Goal: Information Seeking & Learning: Learn about a topic

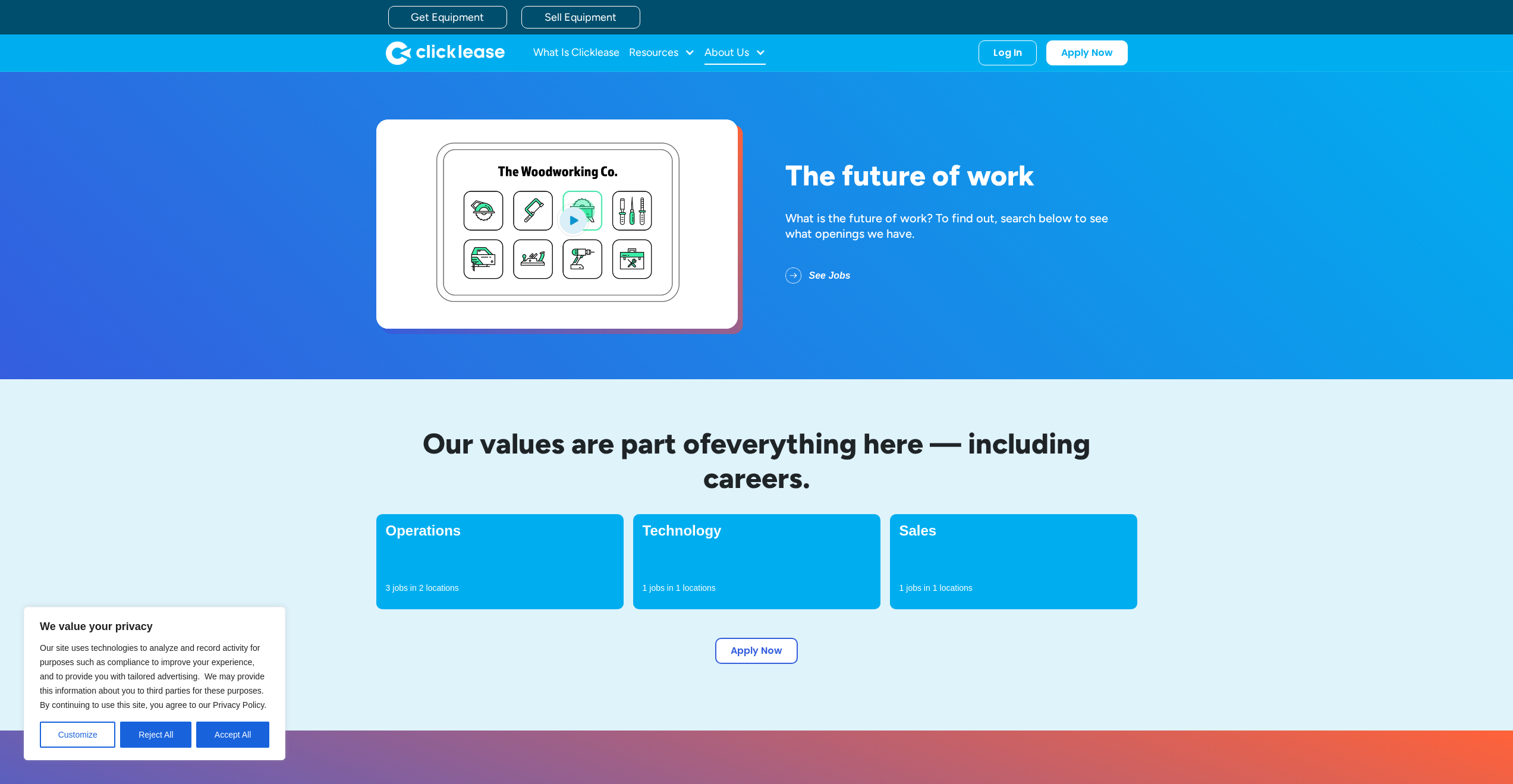
click at [755, 51] on div "About Us" at bounding box center [735, 53] width 61 height 24
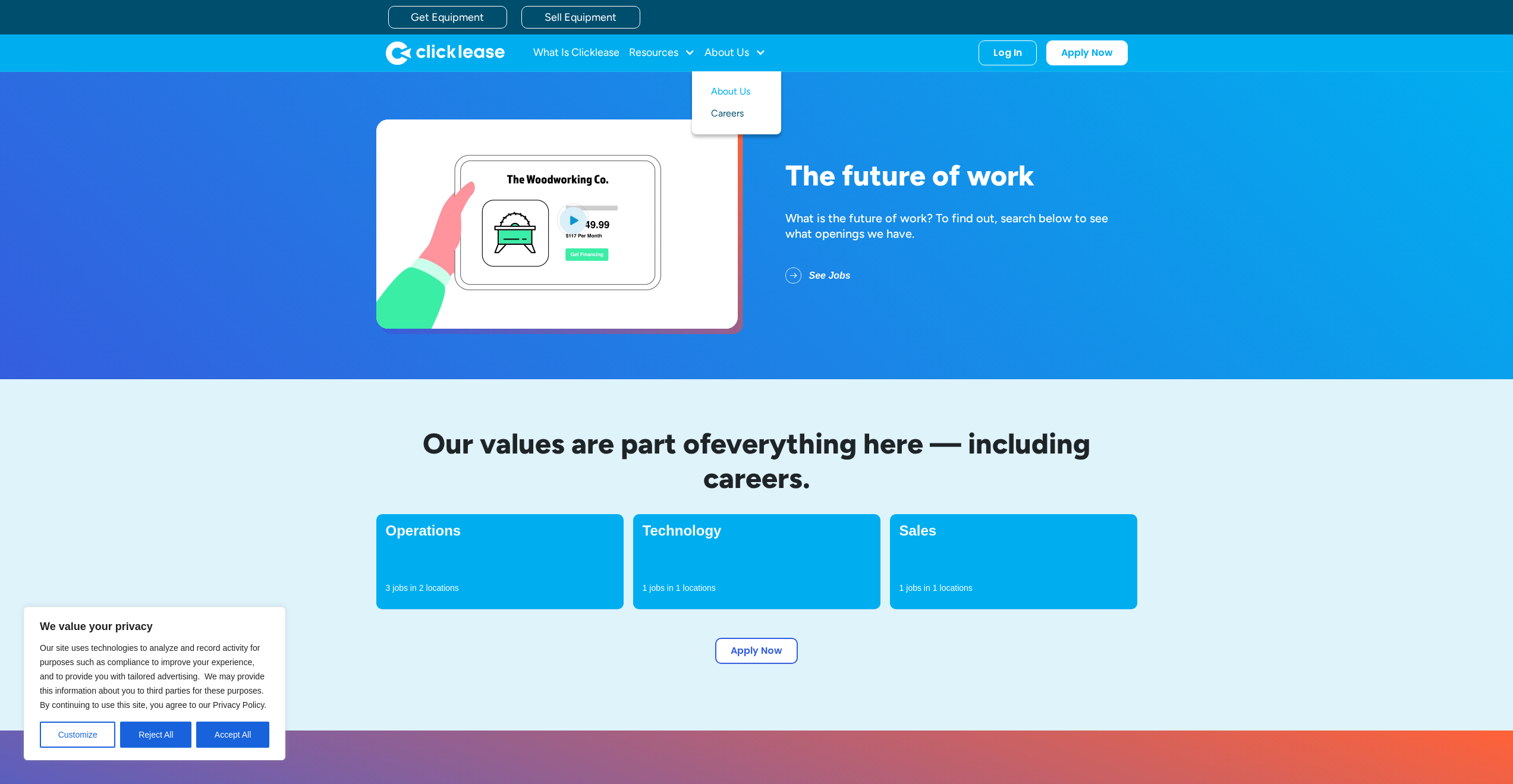
click at [735, 111] on link "Careers" at bounding box center [736, 114] width 51 height 22
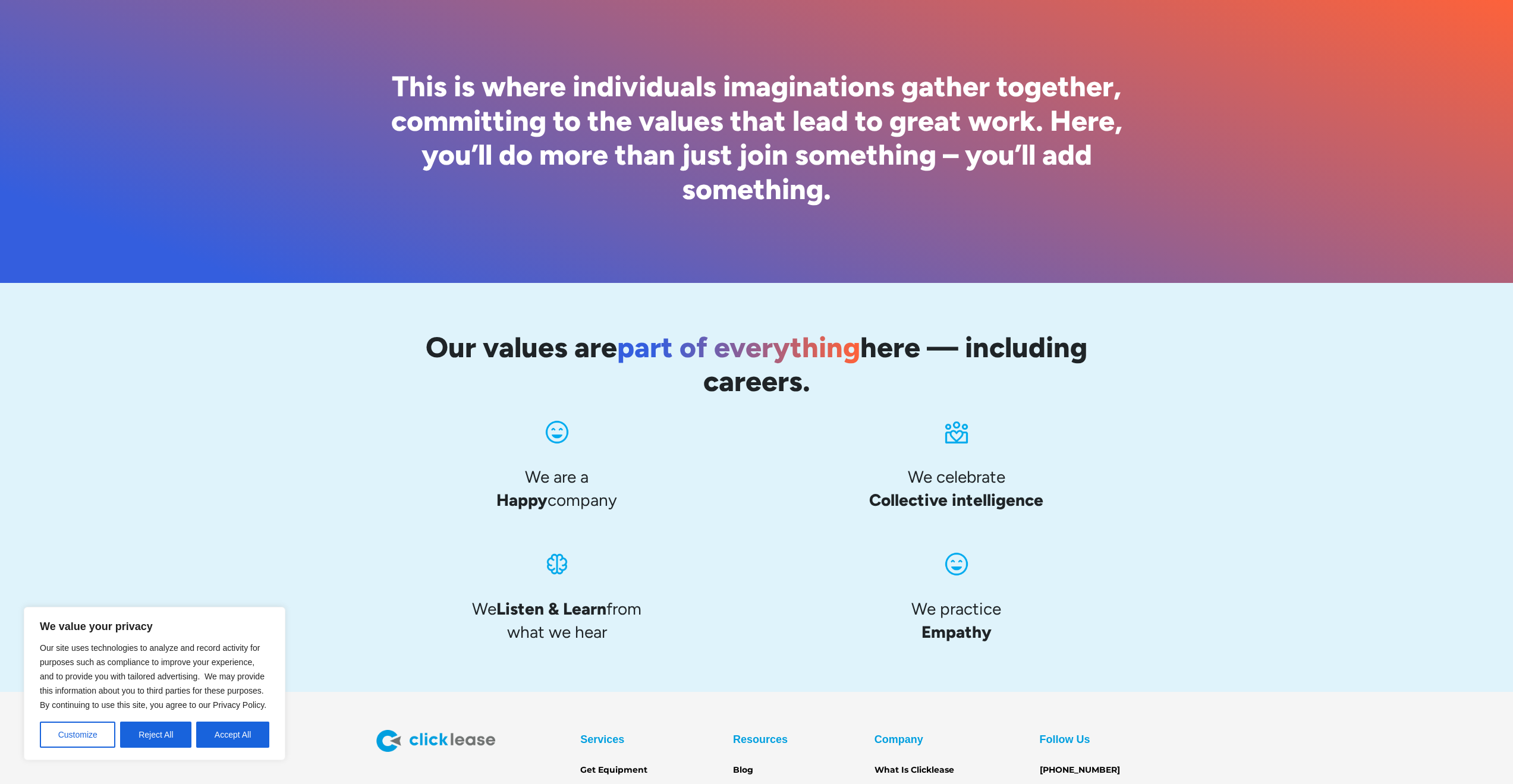
scroll to position [879, 0]
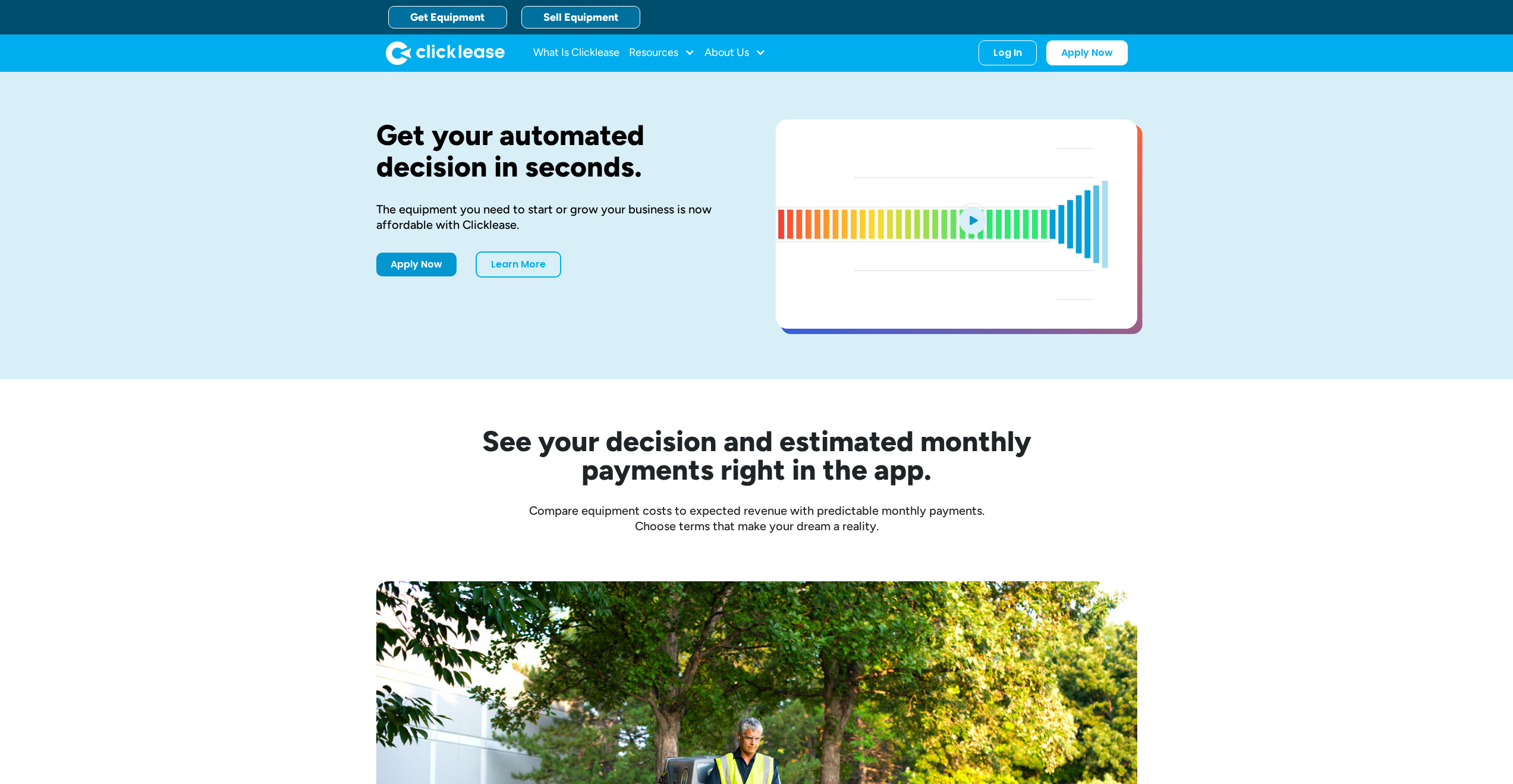
click at [610, 16] on link "Sell Equipment" at bounding box center [581, 17] width 119 height 22
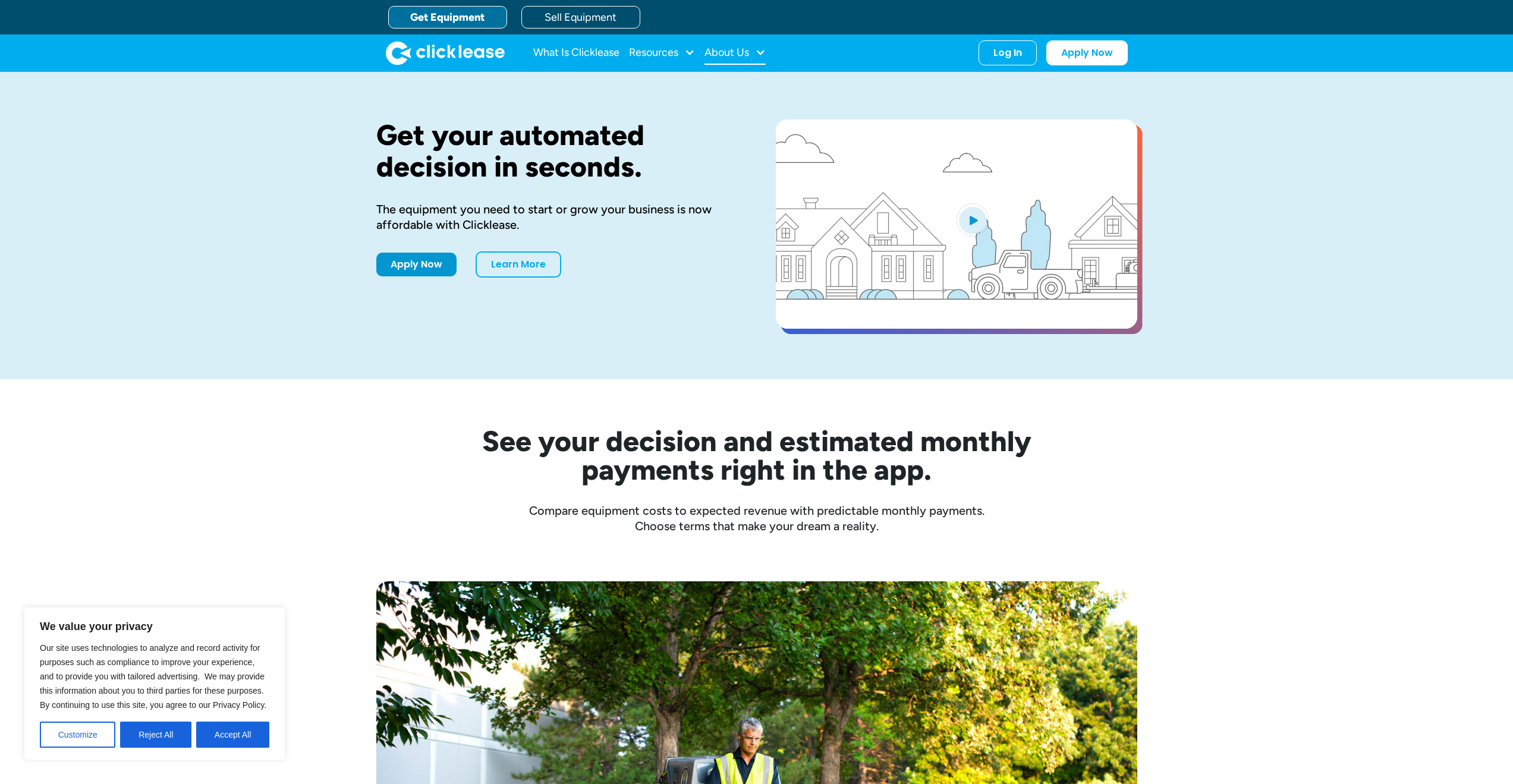
click at [747, 53] on div "About Us" at bounding box center [727, 53] width 44 height 0
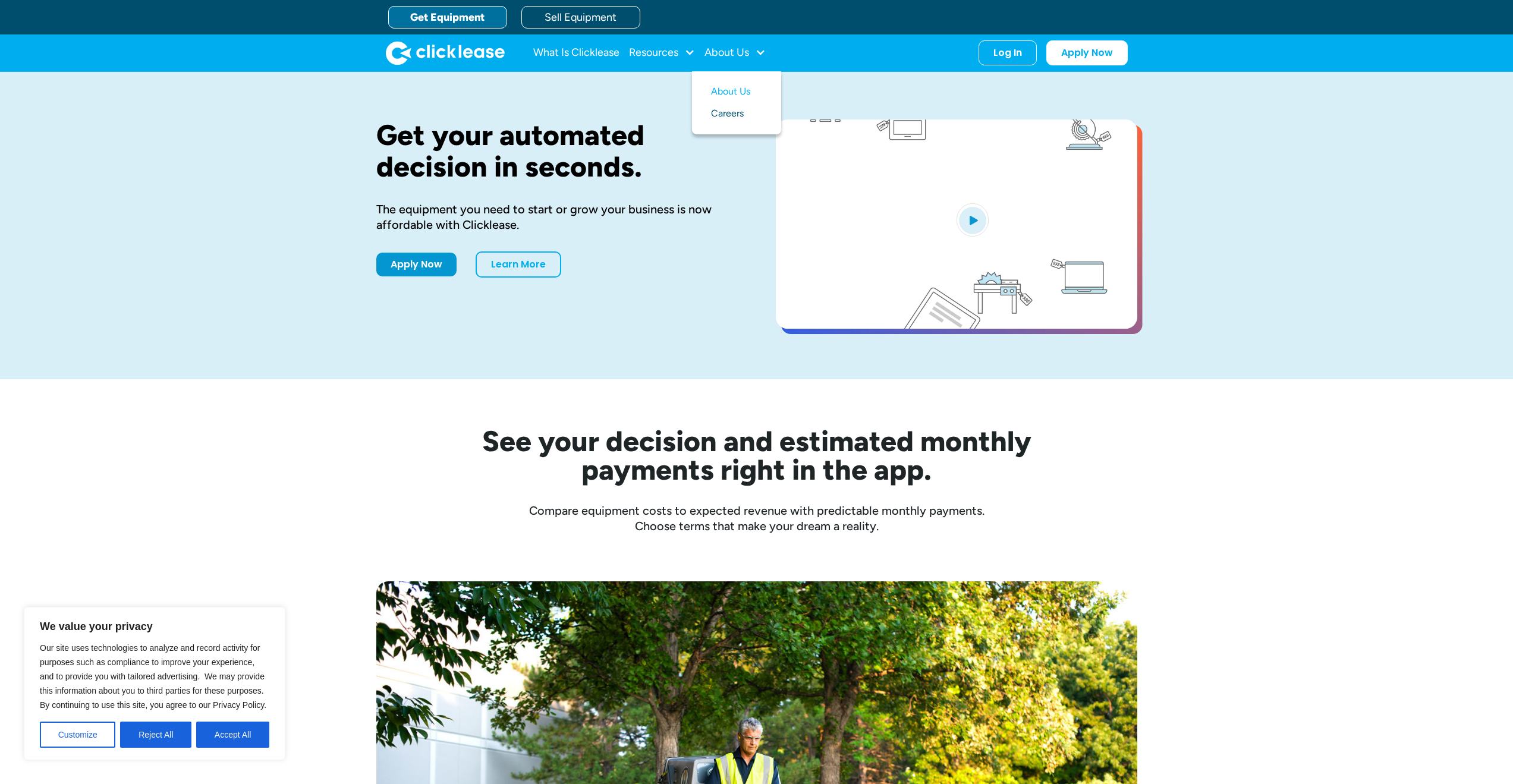
click at [726, 116] on link "Careers" at bounding box center [736, 114] width 51 height 22
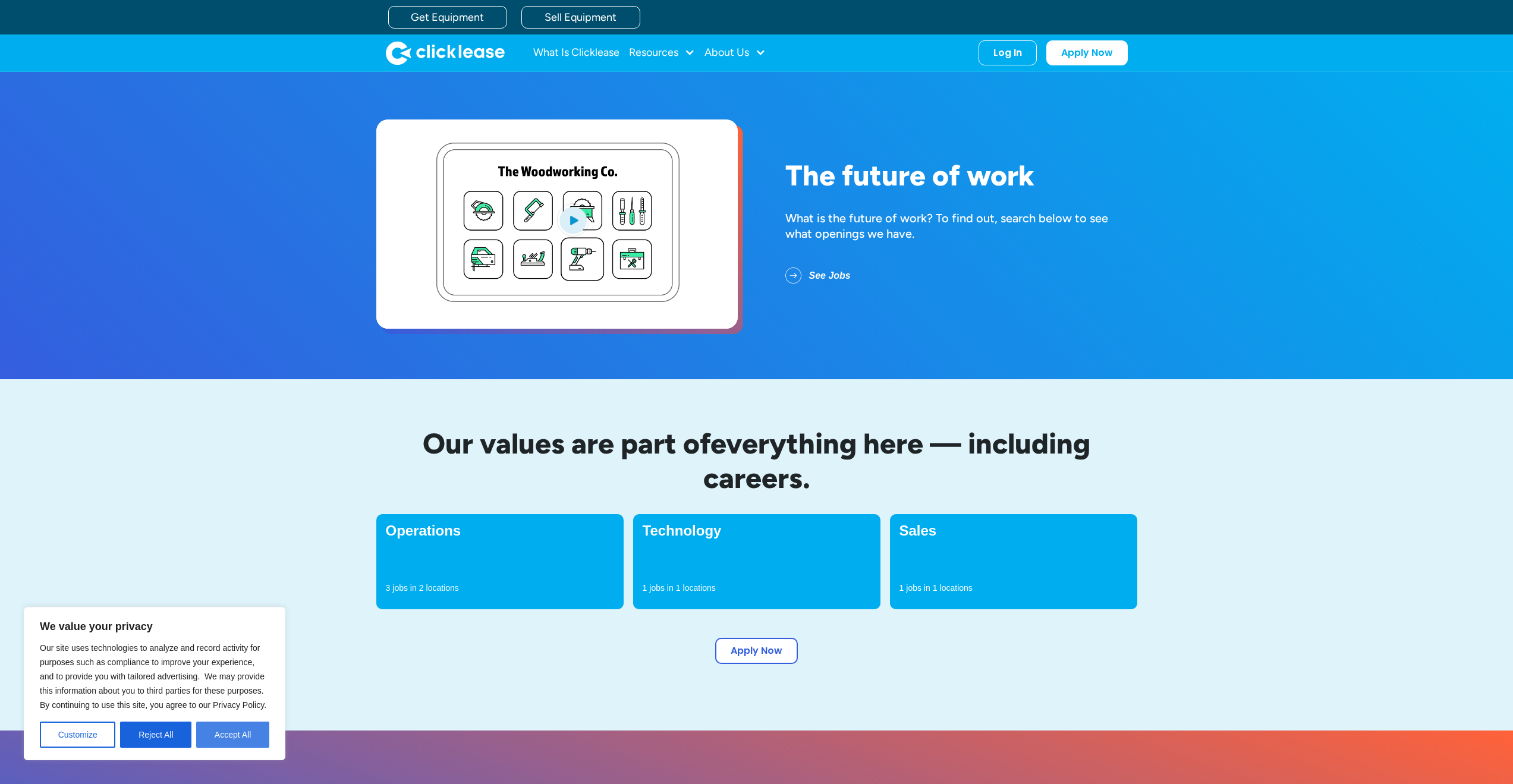
click at [238, 737] on button "Accept All" at bounding box center [232, 735] width 73 height 26
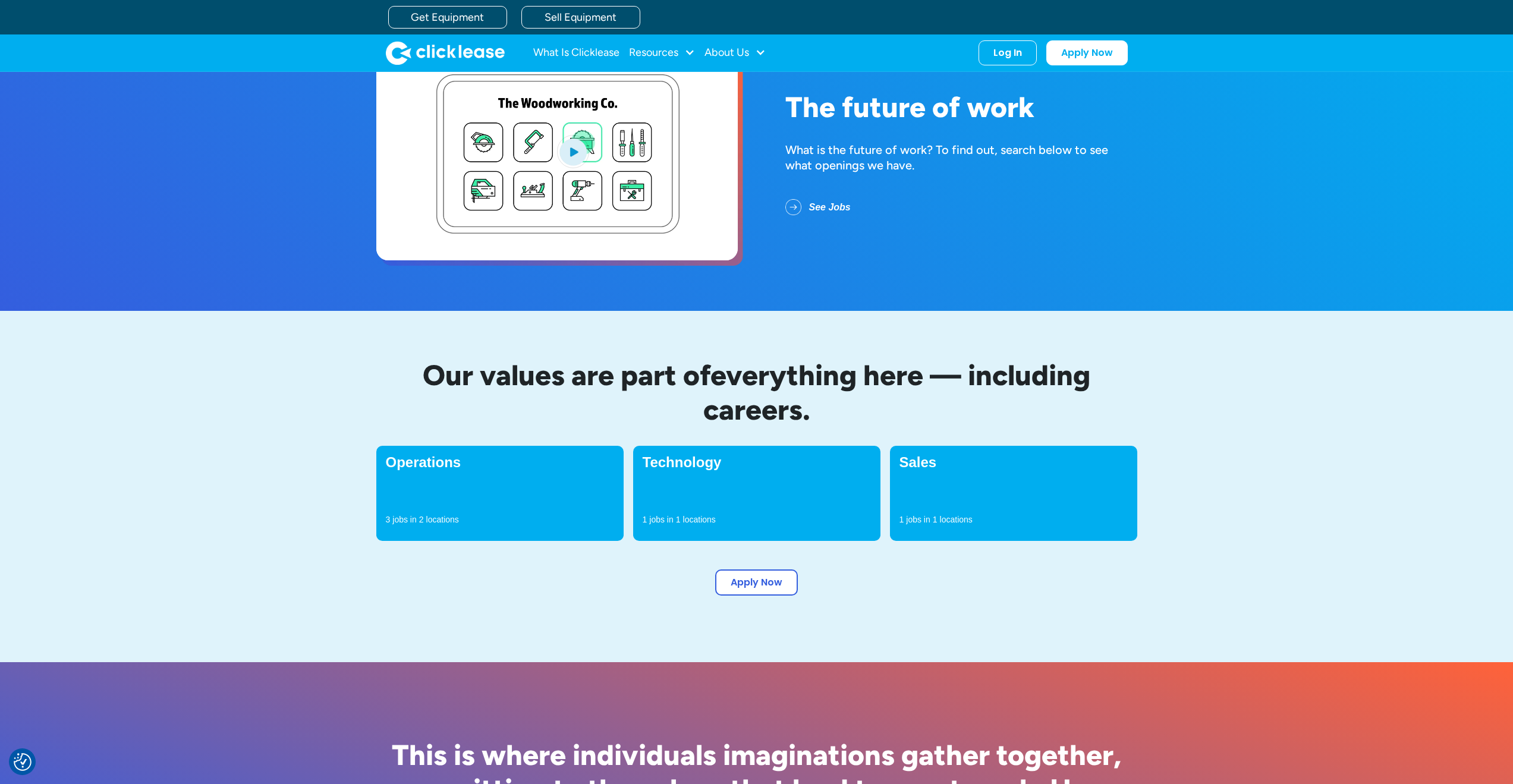
scroll to position [47, 0]
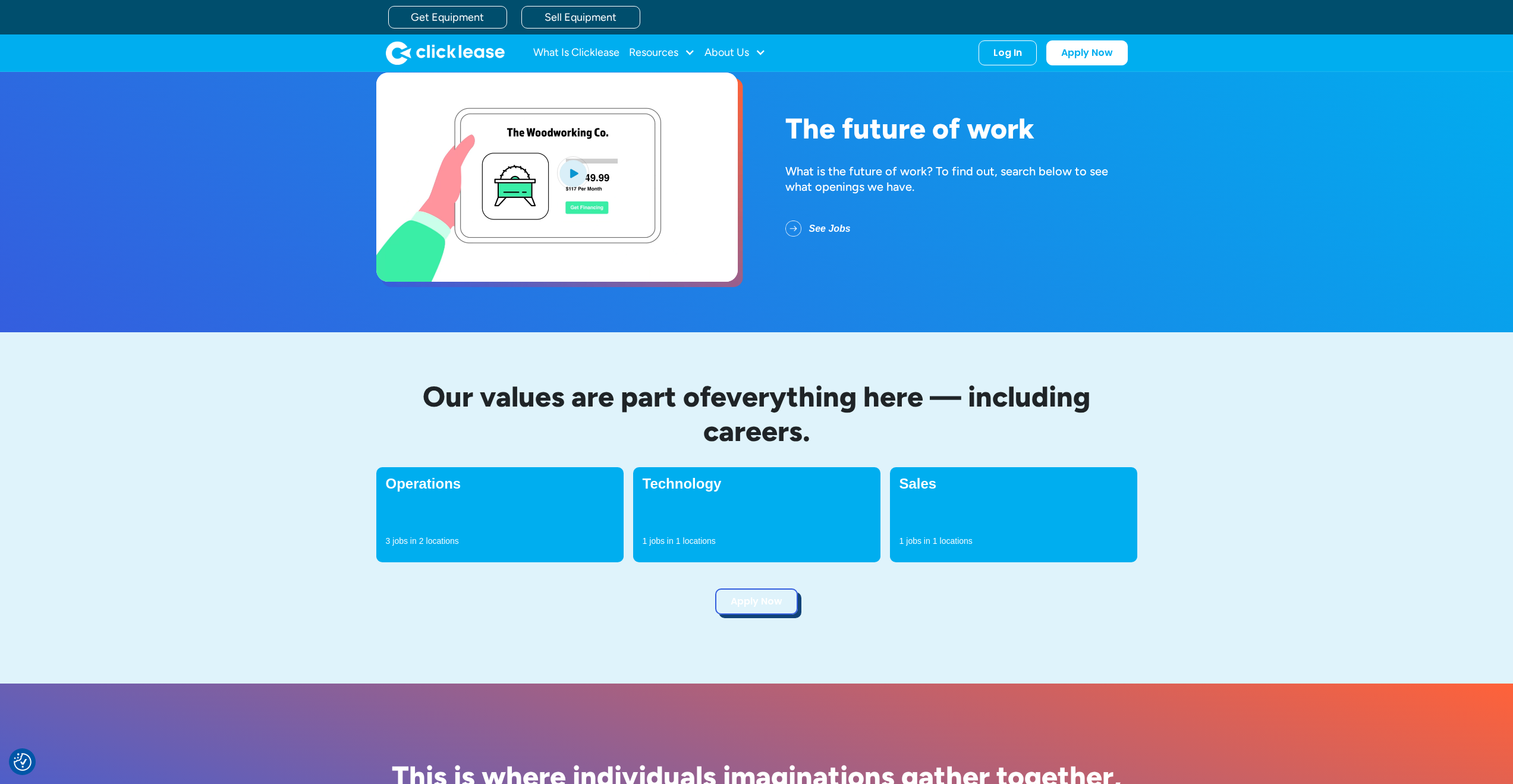
click at [757, 604] on link "Apply Now" at bounding box center [756, 602] width 82 height 26
